Goal: Task Accomplishment & Management: Use online tool/utility

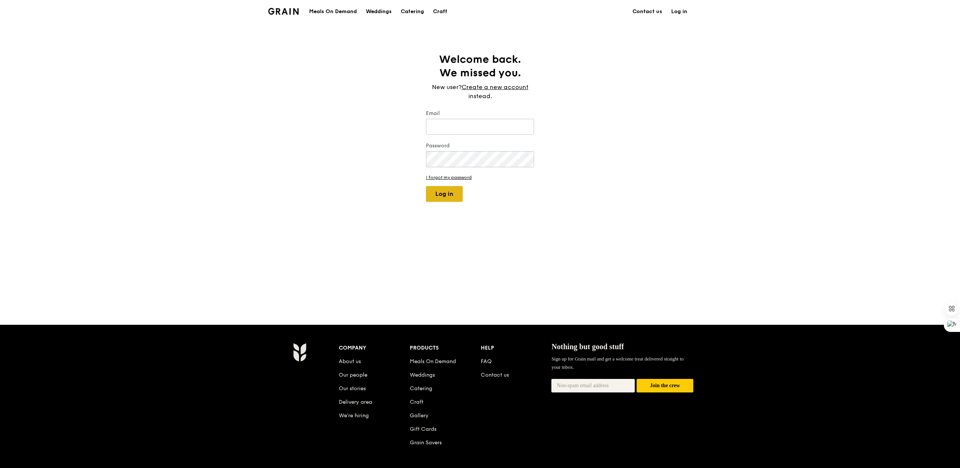
type input "[EMAIL_ADDRESS][DOMAIN_NAME]"
click at [452, 187] on button "Log in" at bounding box center [444, 194] width 37 height 16
select select "100"
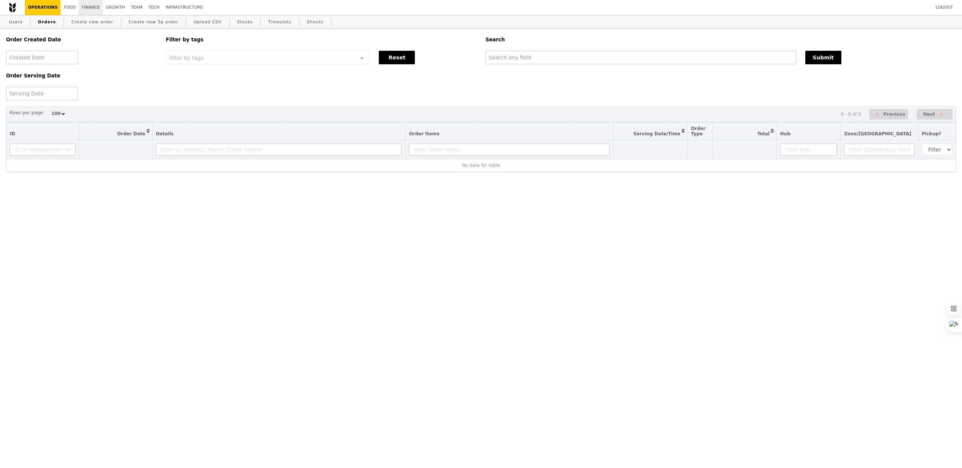
click at [79, 3] on link "Finance" at bounding box center [91, 7] width 24 height 15
select select "100"
click at [53, 97] on div at bounding box center [42, 94] width 72 height 14
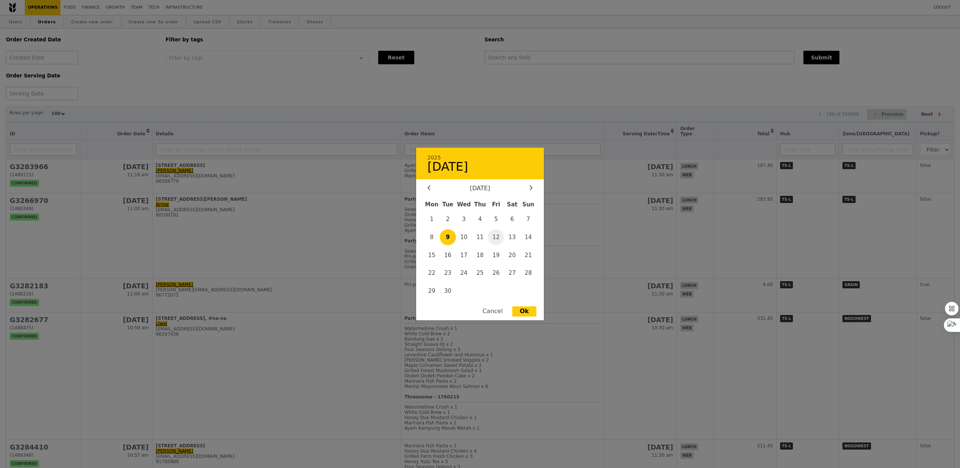
click at [497, 237] on span "12" at bounding box center [496, 237] width 16 height 16
type input "12 Sept 2025"
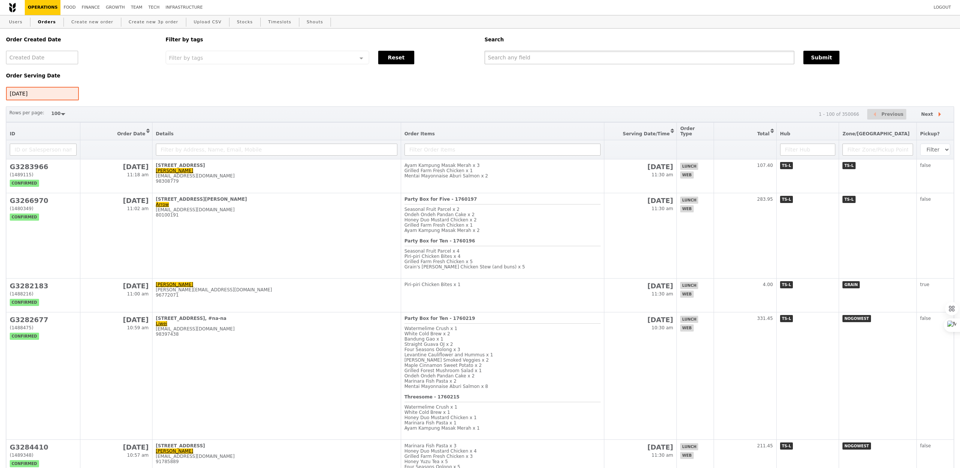
click at [532, 62] on input "text" at bounding box center [640, 58] width 310 height 14
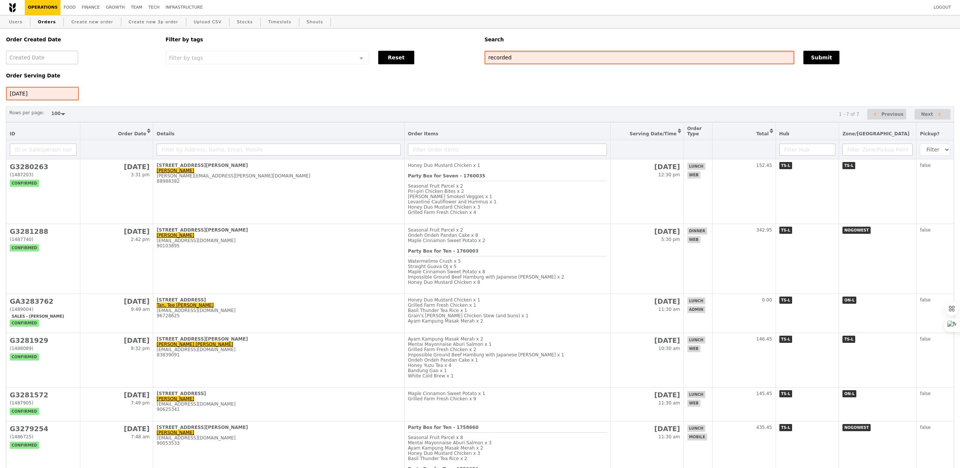
type input "recorded"
click at [78, 93] on div "Order Serving Date 12 Sept 2025" at bounding box center [82, 82] width 160 height 36
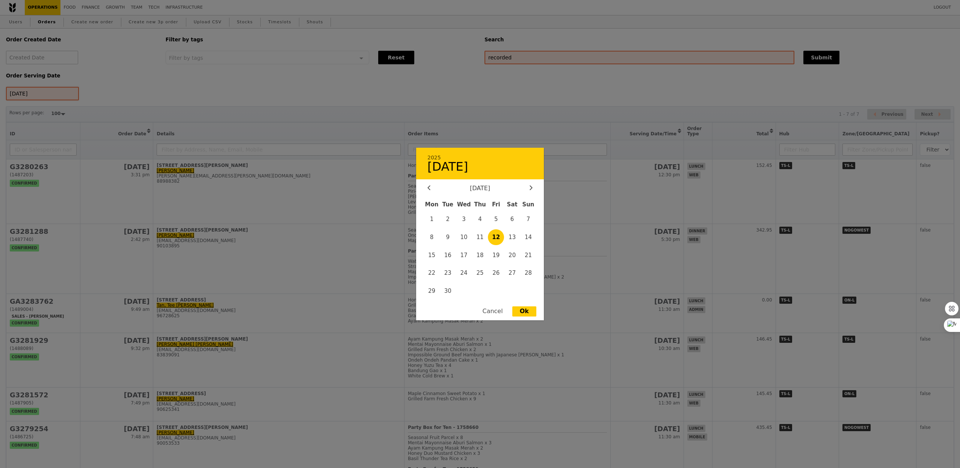
click at [67, 93] on div "12 Sept 2025 2025 12 September September 2025 Mon Tue Wed Thu Fri Sat Sun 1 2 3…" at bounding box center [42, 94] width 73 height 14
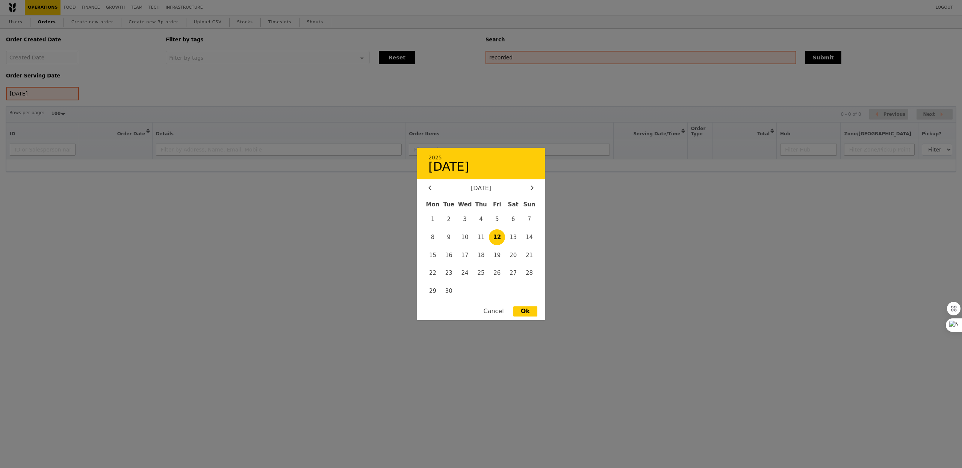
click at [537, 73] on div at bounding box center [481, 234] width 962 height 468
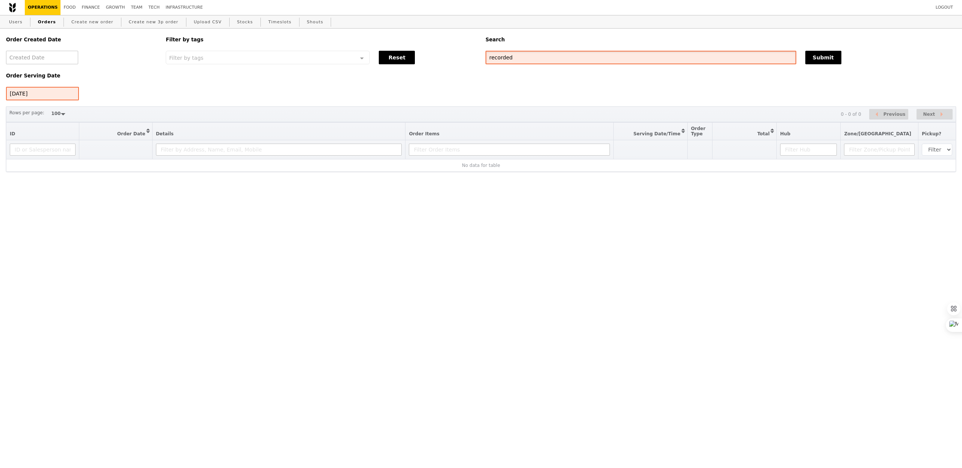
click at [524, 58] on input "recorded" at bounding box center [640, 58] width 311 height 14
